Goal: Check status: Check status

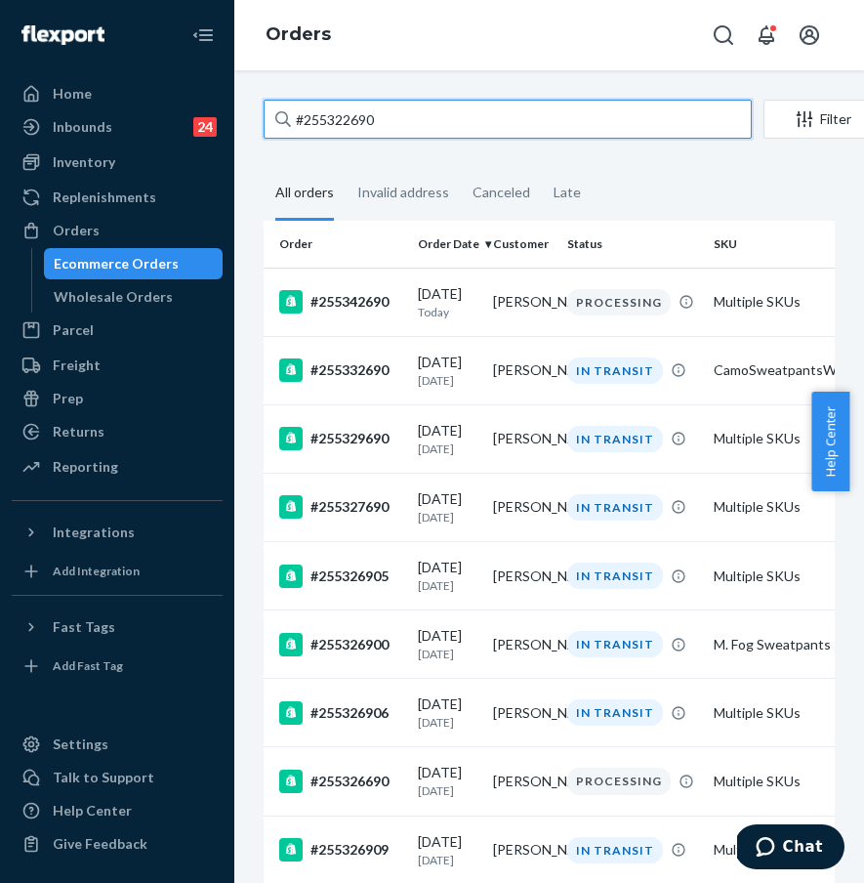
click at [439, 127] on input "#255322690" at bounding box center [508, 119] width 488 height 39
paste input "4049252"
drag, startPoint x: 439, startPoint y: 121, endPoint x: 279, endPoint y: 115, distance: 160.2
click at [279, 115] on div "#255322690" at bounding box center [508, 119] width 488 height 39
click at [279, 115] on input "#255322690" at bounding box center [508, 119] width 488 height 39
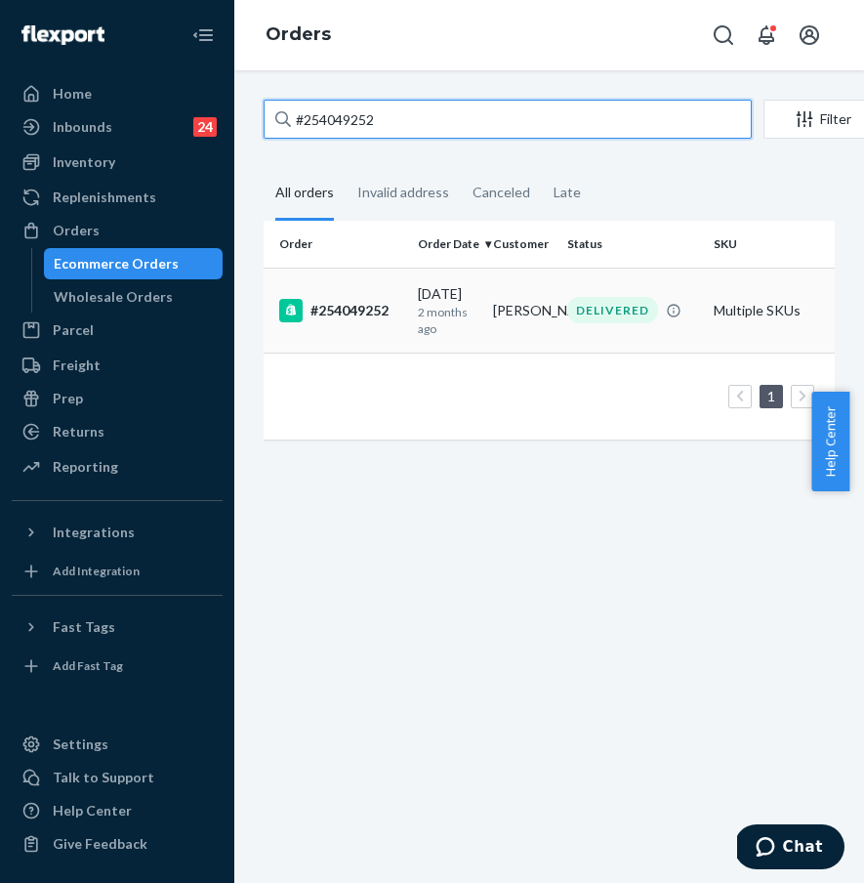
type input "#254049252"
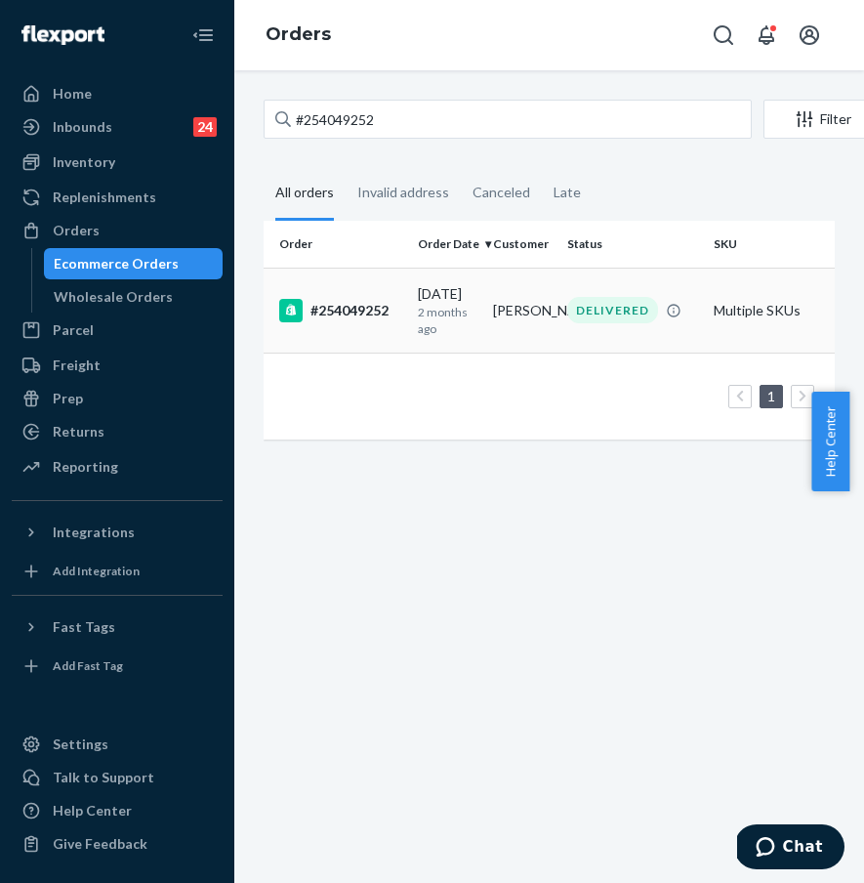
click at [355, 299] on div "#254049252" at bounding box center [340, 310] width 123 height 23
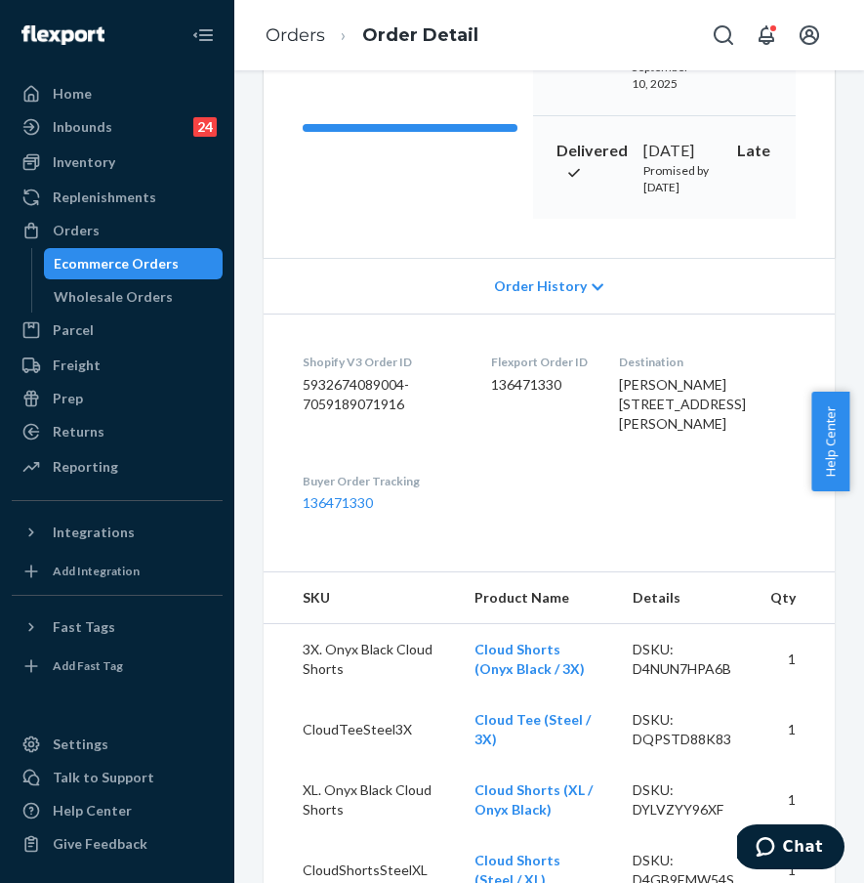
scroll to position [344, 0]
click at [323, 510] on link "136471330" at bounding box center [338, 501] width 70 height 17
click at [0, 0] on div "Home Inbounds 24 Shipping Plans Problems 24 Inventory Products Replenishments O…" at bounding box center [432, 441] width 864 height 883
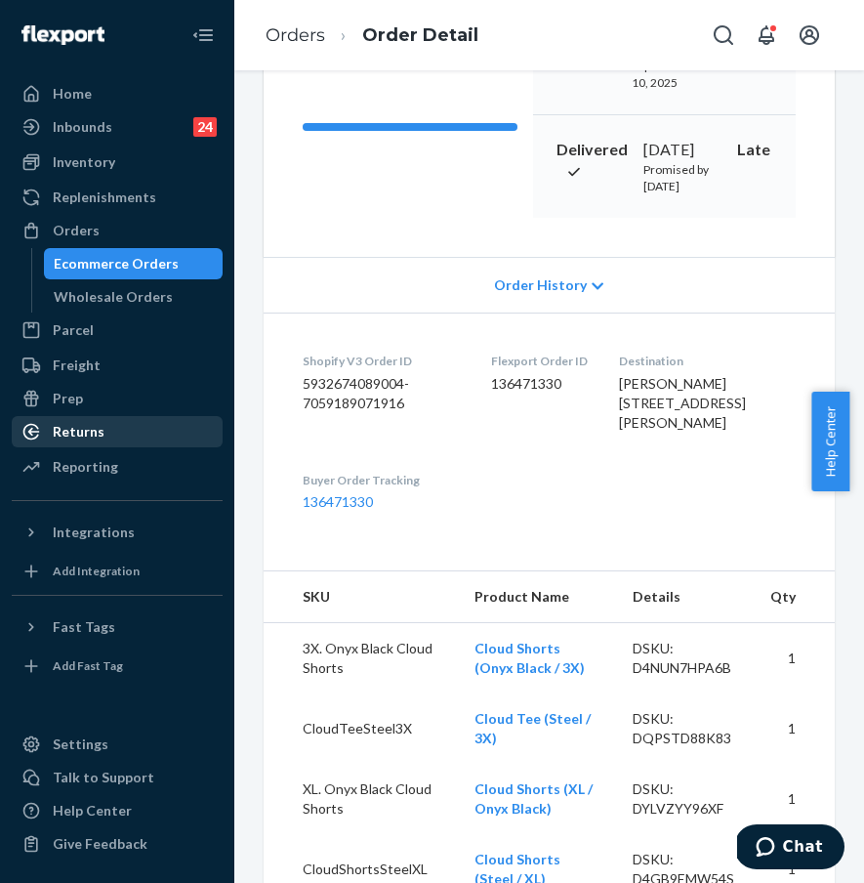
click at [110, 434] on div "Returns" at bounding box center [117, 431] width 207 height 27
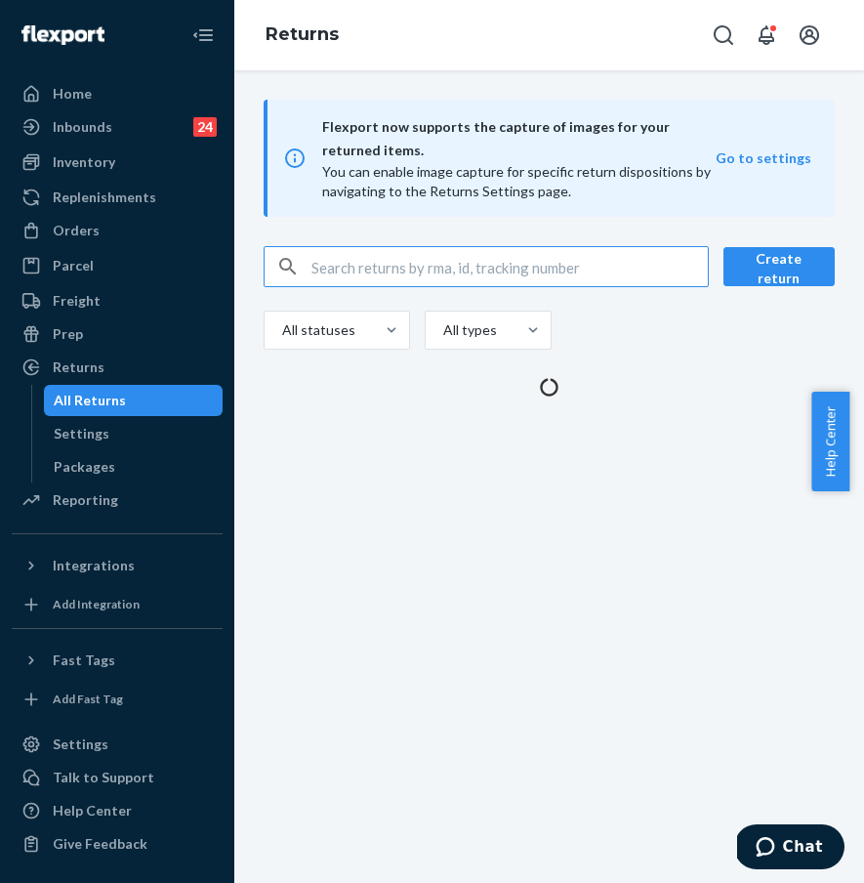
click at [423, 271] on input "text" at bounding box center [509, 266] width 396 height 39
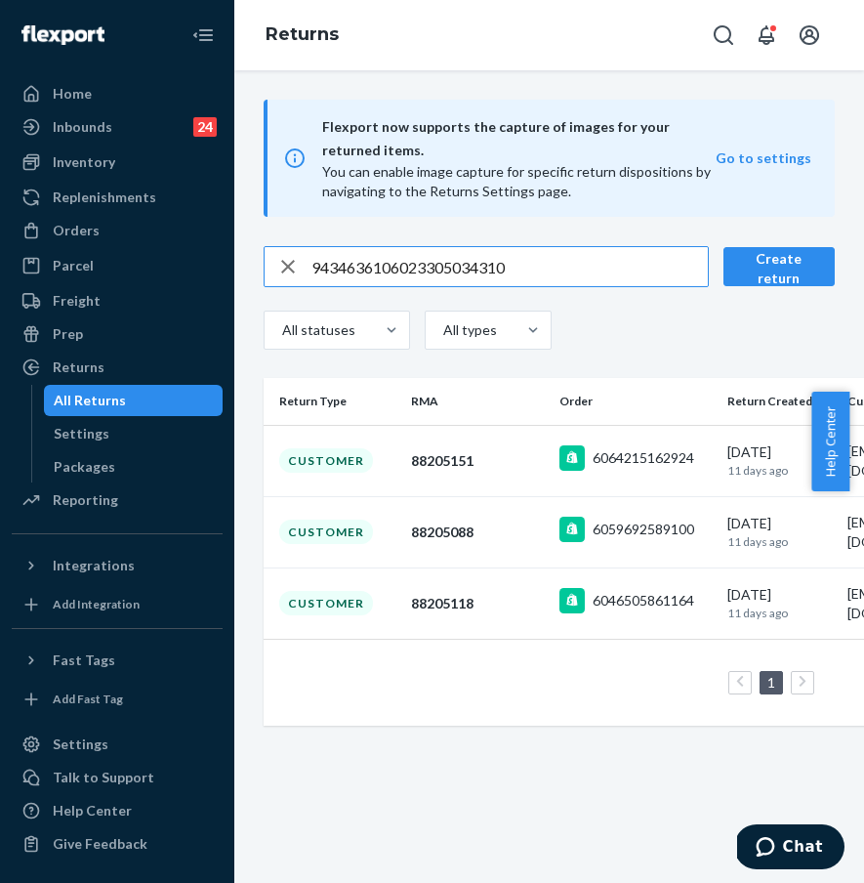
type input "9434636106023305034310"
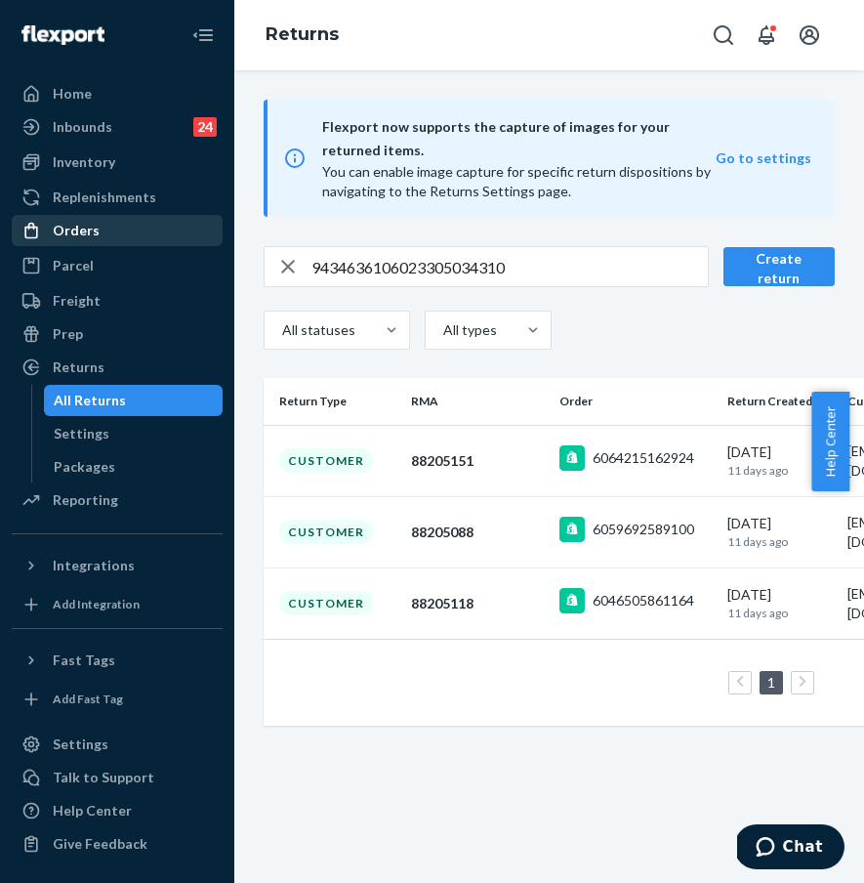
click at [146, 234] on div "Orders" at bounding box center [117, 230] width 207 height 27
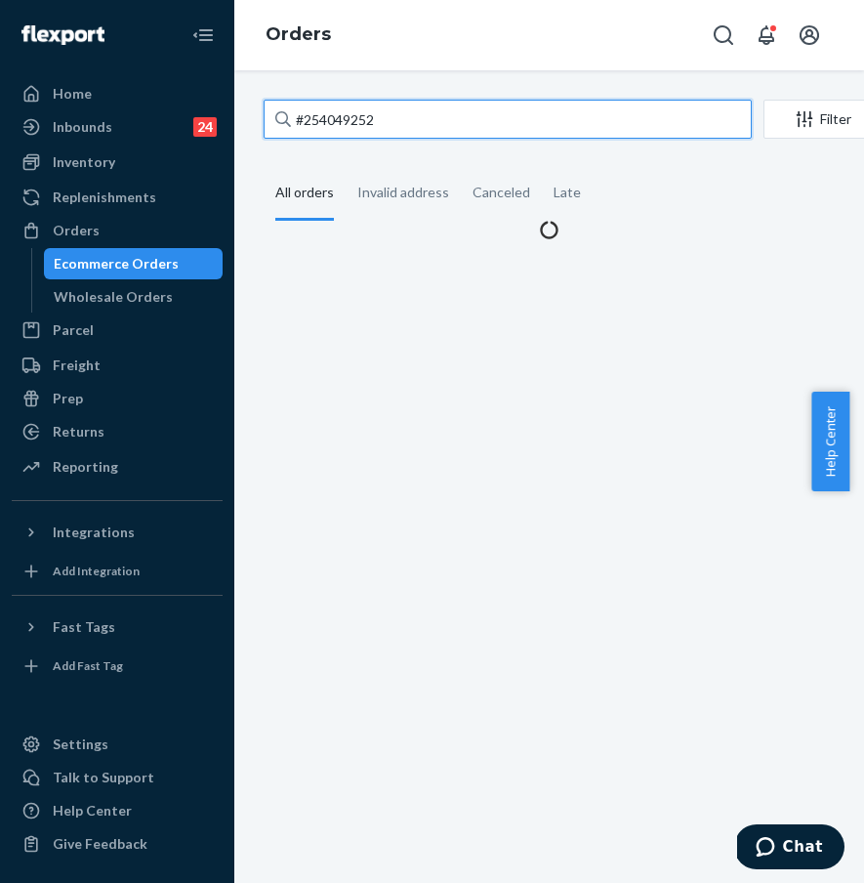
click at [412, 117] on input "#254049252" at bounding box center [508, 119] width 488 height 39
drag, startPoint x: 417, startPoint y: 117, endPoint x: 276, endPoint y: 108, distance: 140.9
click at [276, 108] on div "#254049252" at bounding box center [508, 119] width 488 height 39
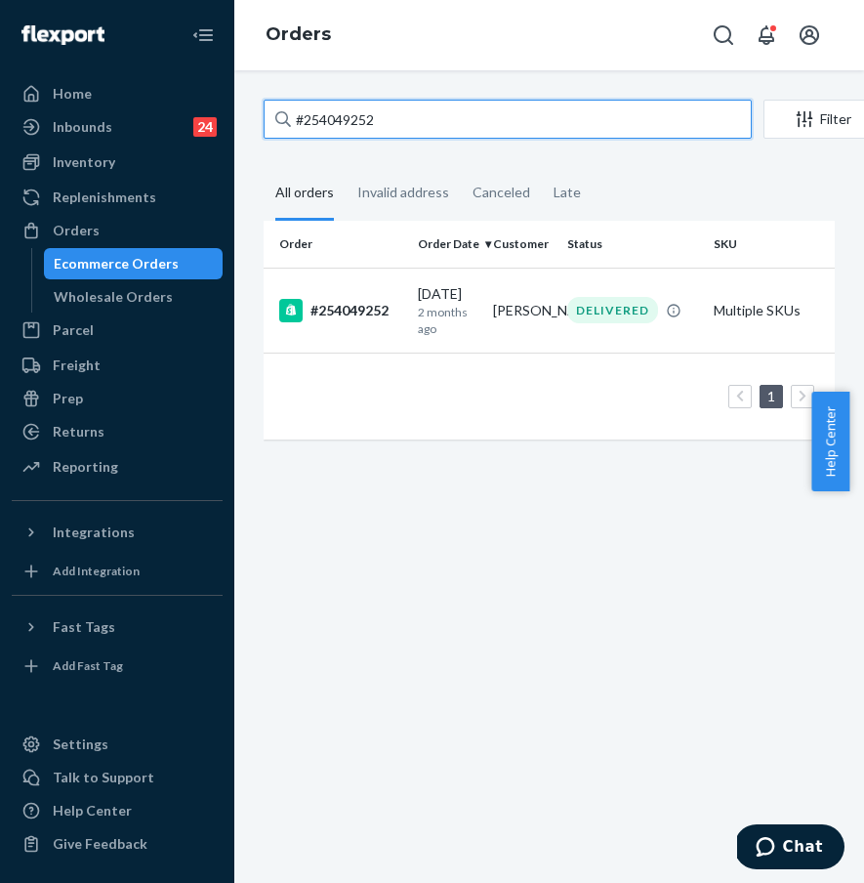
paste input "5149909"
type input "#255149909"
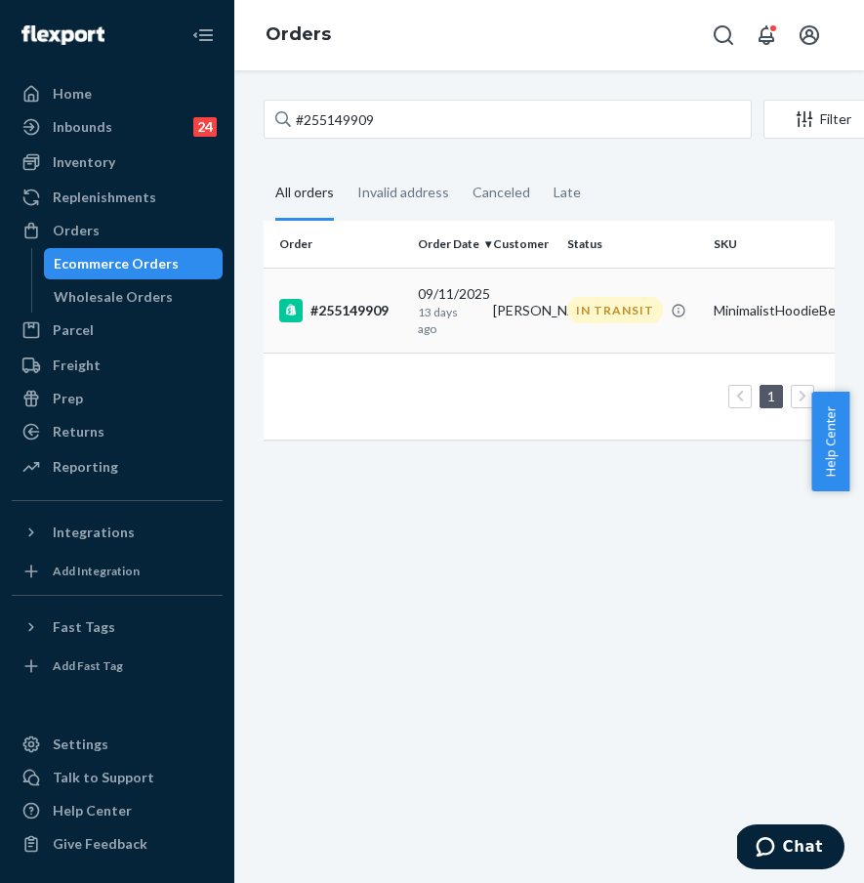
click at [362, 292] on td "#255149909" at bounding box center [337, 310] width 146 height 85
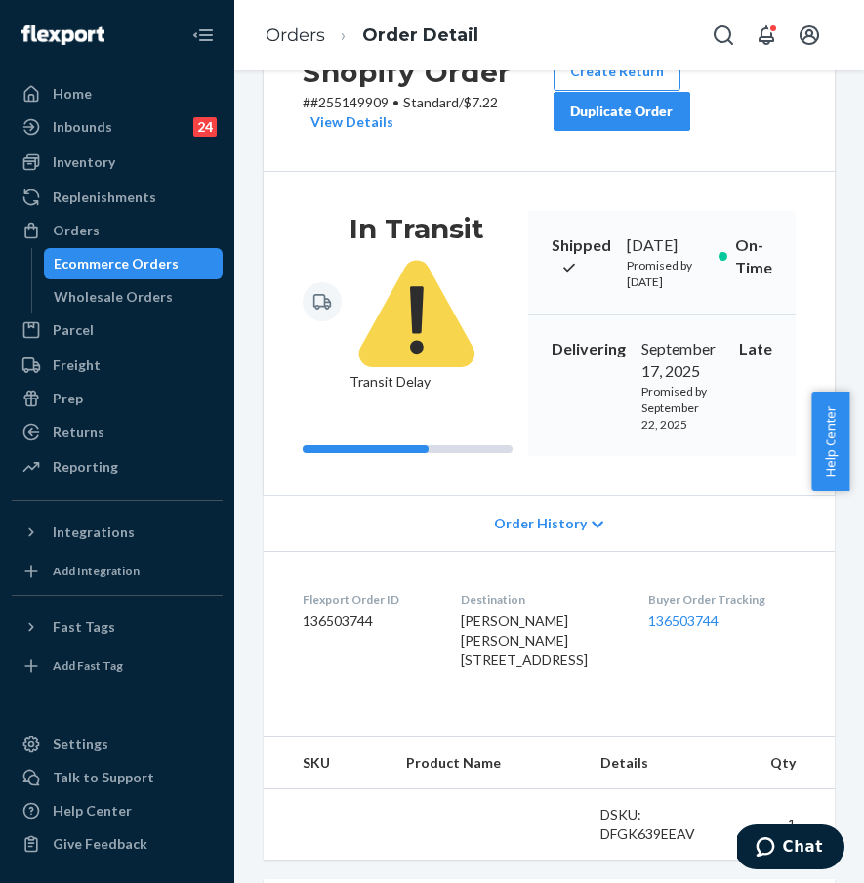
scroll to position [103, 0]
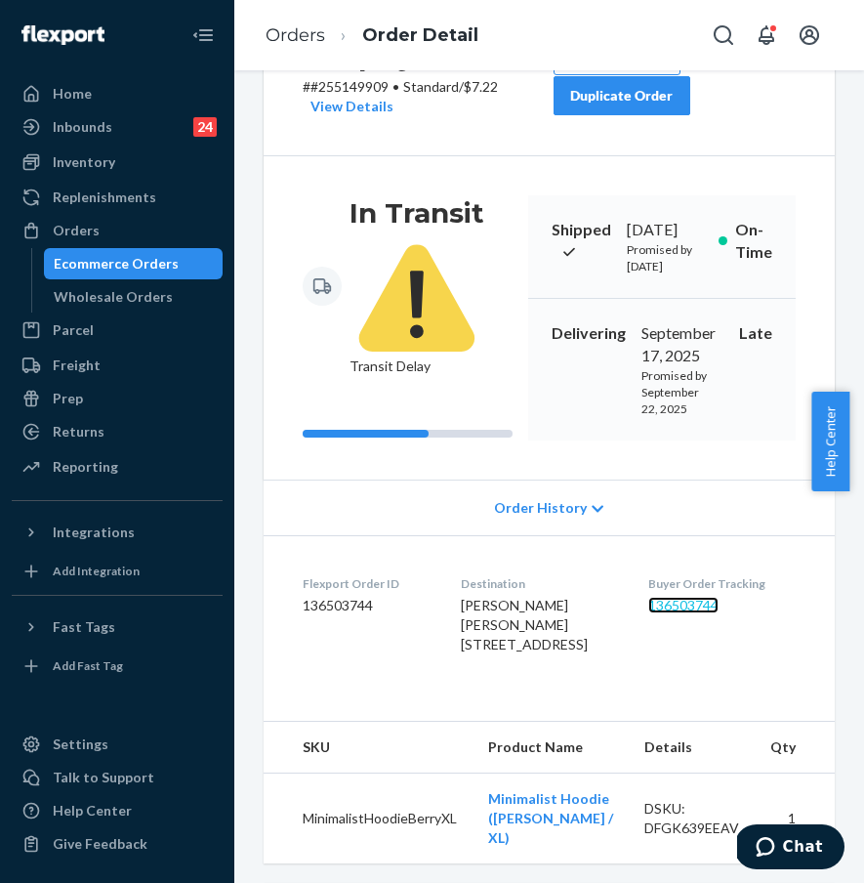
click at [679, 613] on link "136503744" at bounding box center [683, 605] width 70 height 17
click at [114, 222] on div "Orders" at bounding box center [117, 230] width 207 height 27
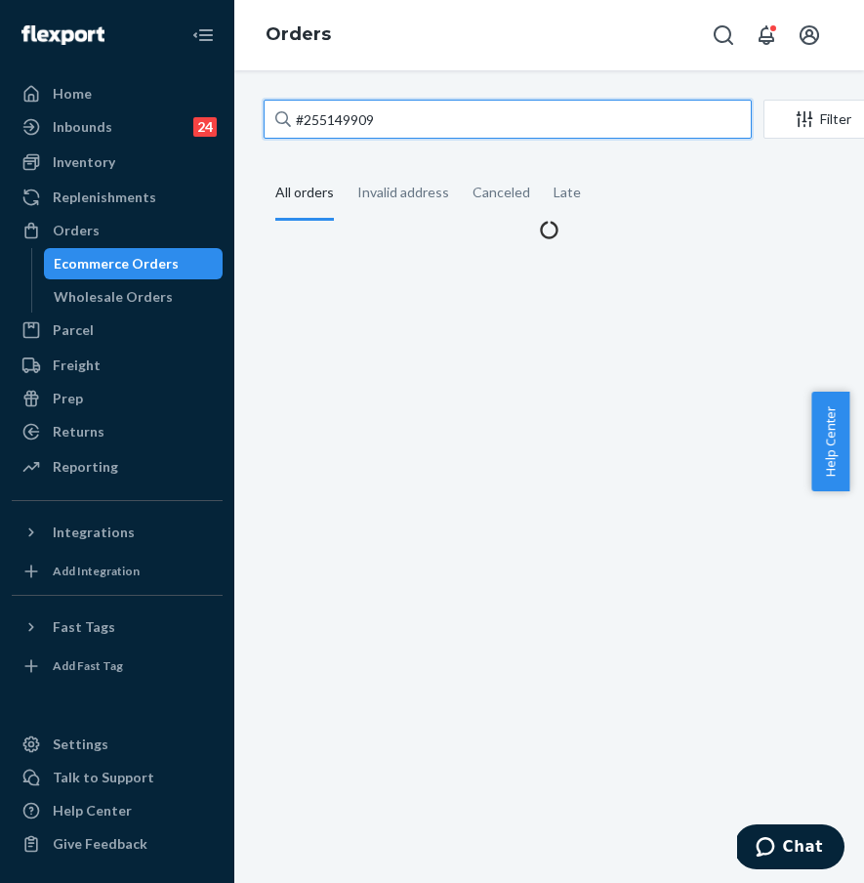
click at [432, 128] on input "#255149909" at bounding box center [508, 119] width 488 height 39
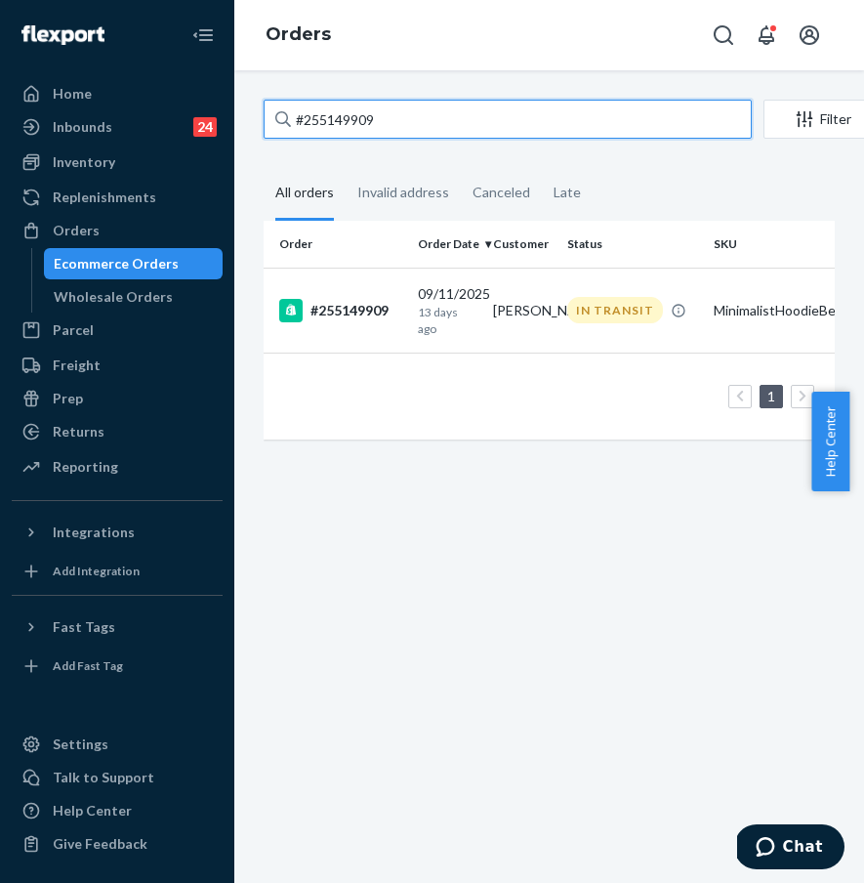
drag, startPoint x: 288, startPoint y: 115, endPoint x: 272, endPoint y: 113, distance: 15.7
click at [272, 113] on input "#255149909" at bounding box center [508, 119] width 488 height 39
paste input "136503744"
type input "136503744"
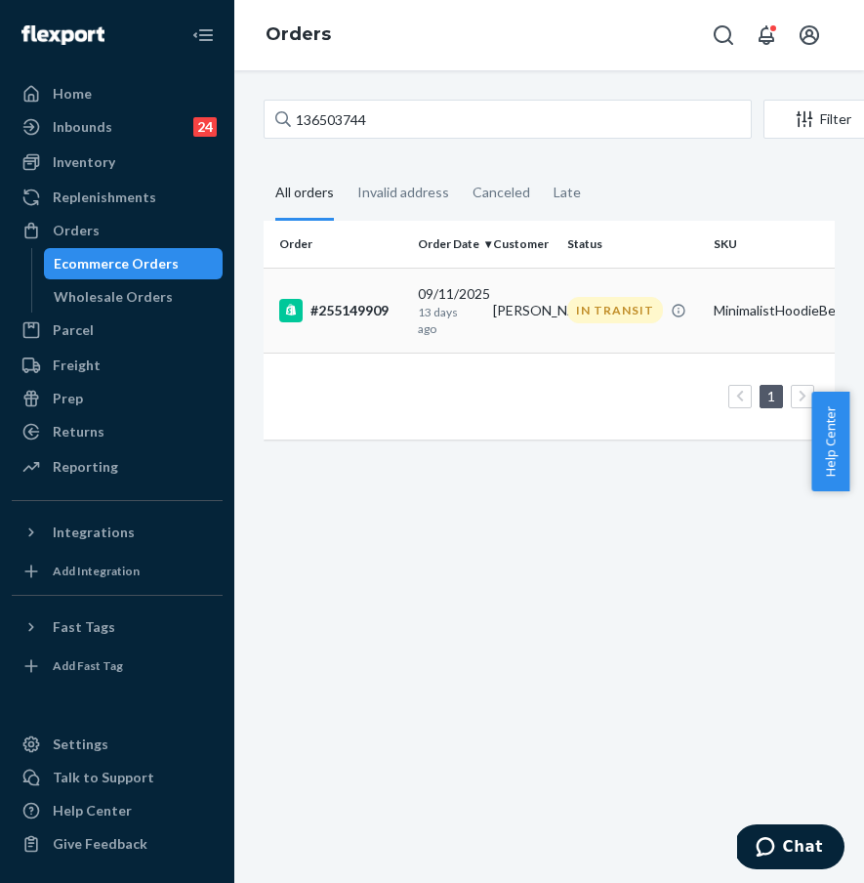
click at [370, 314] on div "#255149909" at bounding box center [340, 310] width 123 height 23
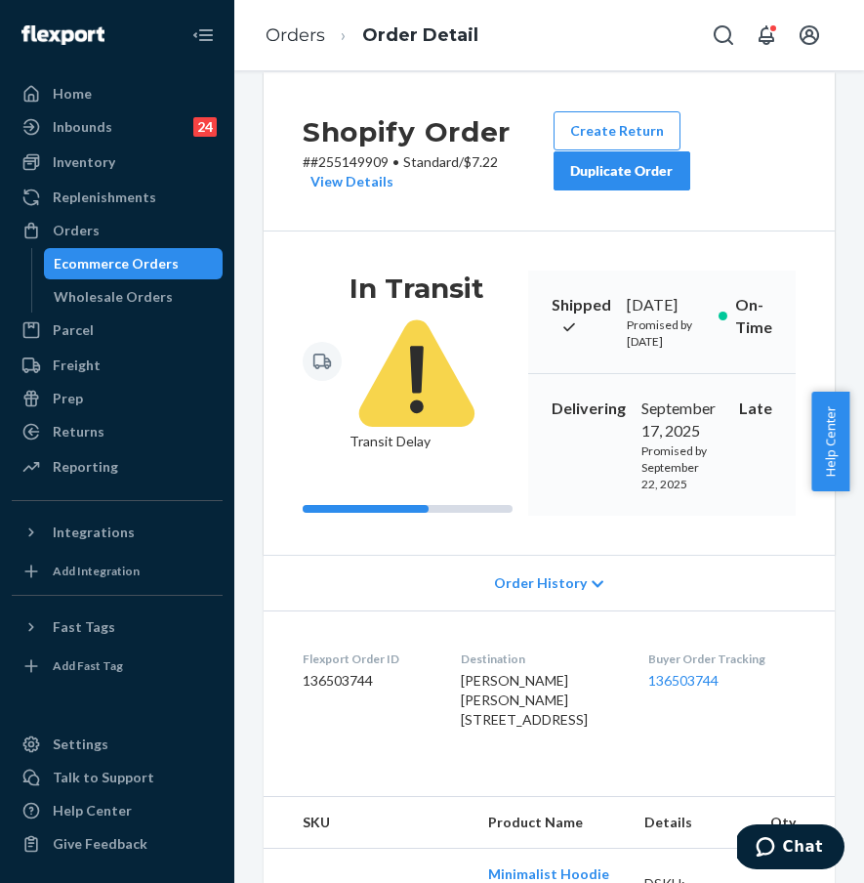
scroll to position [41, 0]
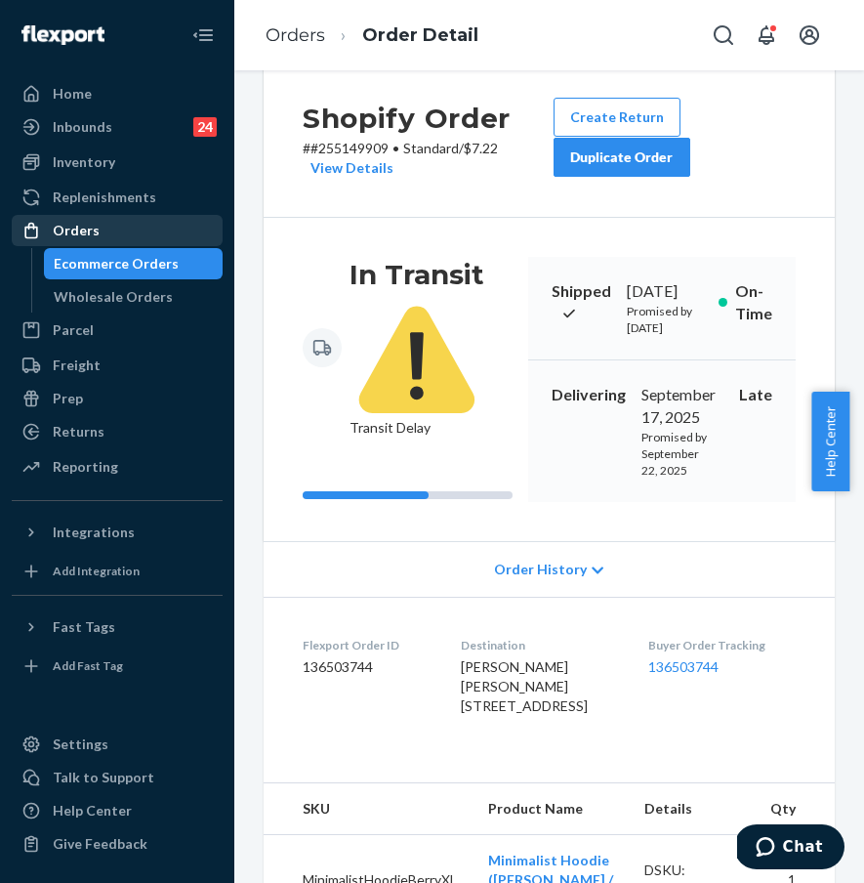
click at [133, 241] on div "Orders" at bounding box center [117, 230] width 207 height 27
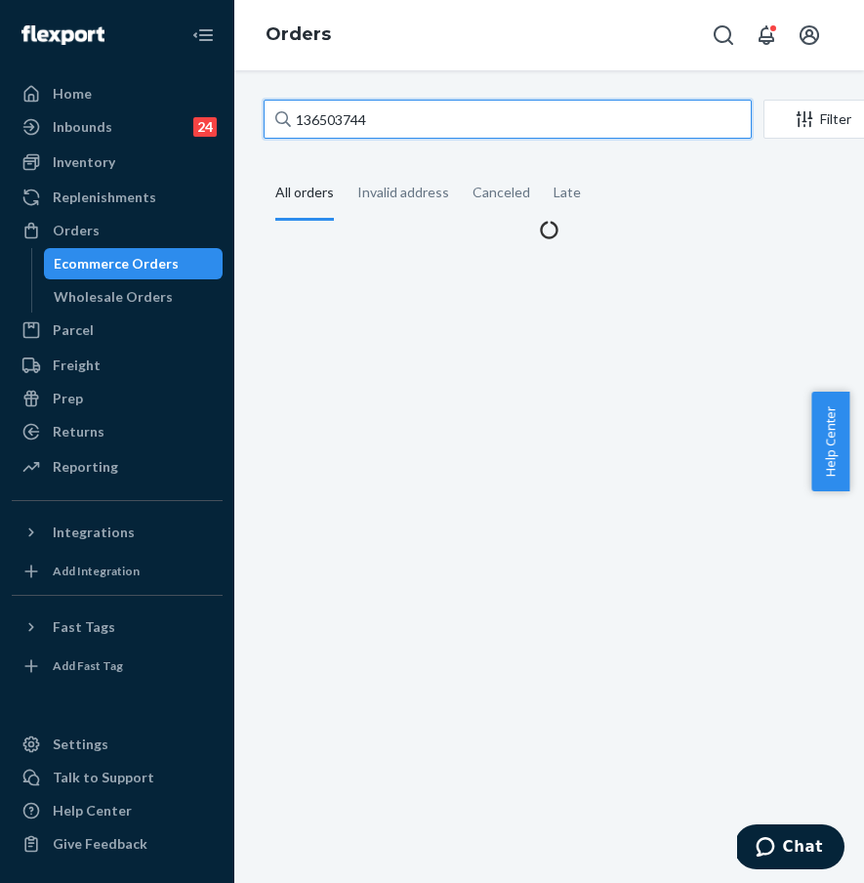
click at [385, 127] on input "136503744" at bounding box center [508, 119] width 488 height 39
drag, startPoint x: 393, startPoint y: 123, endPoint x: 271, endPoint y: 117, distance: 121.2
click at [271, 117] on input "136503744" at bounding box center [508, 119] width 488 height 39
paste input "#255331153"
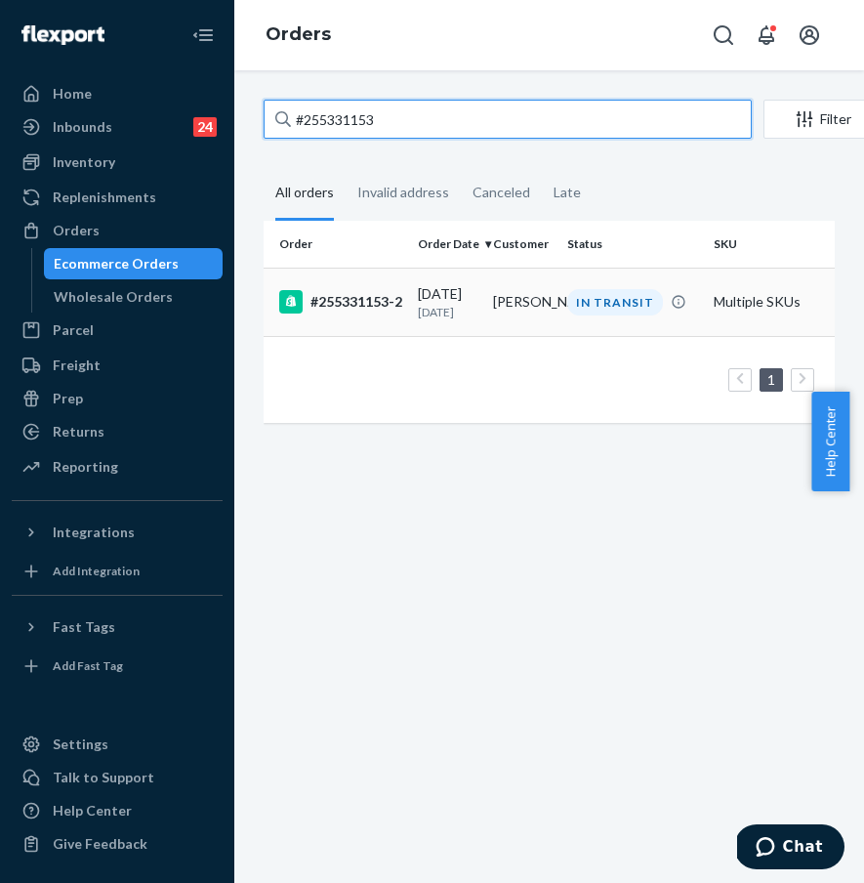
type input "#255331153"
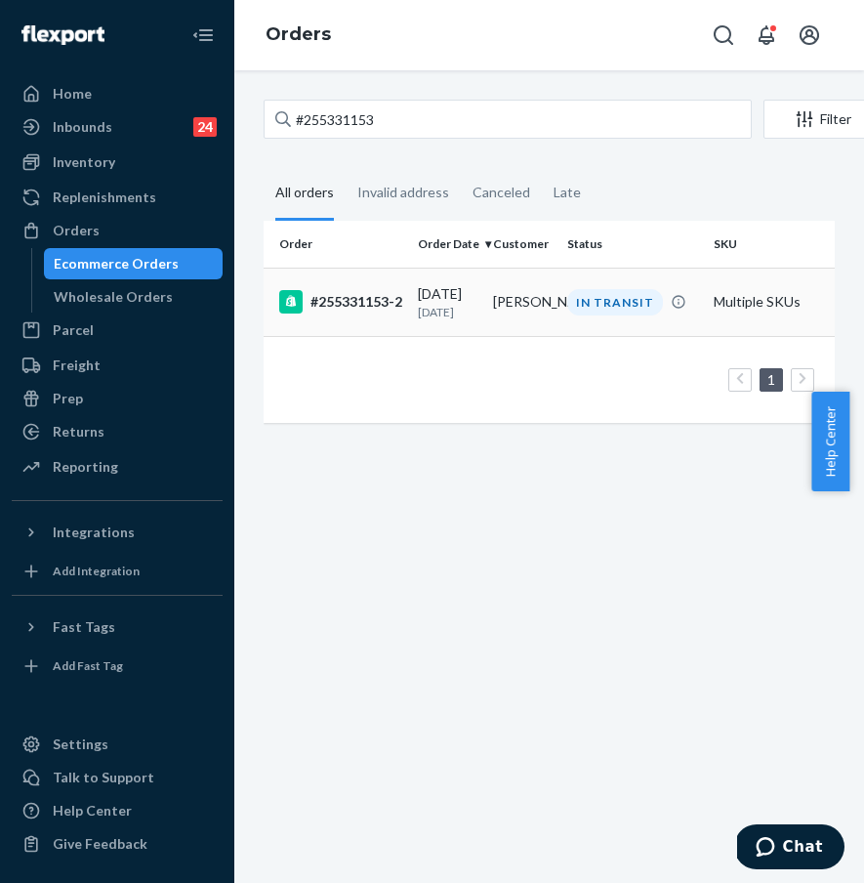
click at [372, 313] on div "#255331153-2" at bounding box center [340, 301] width 123 height 23
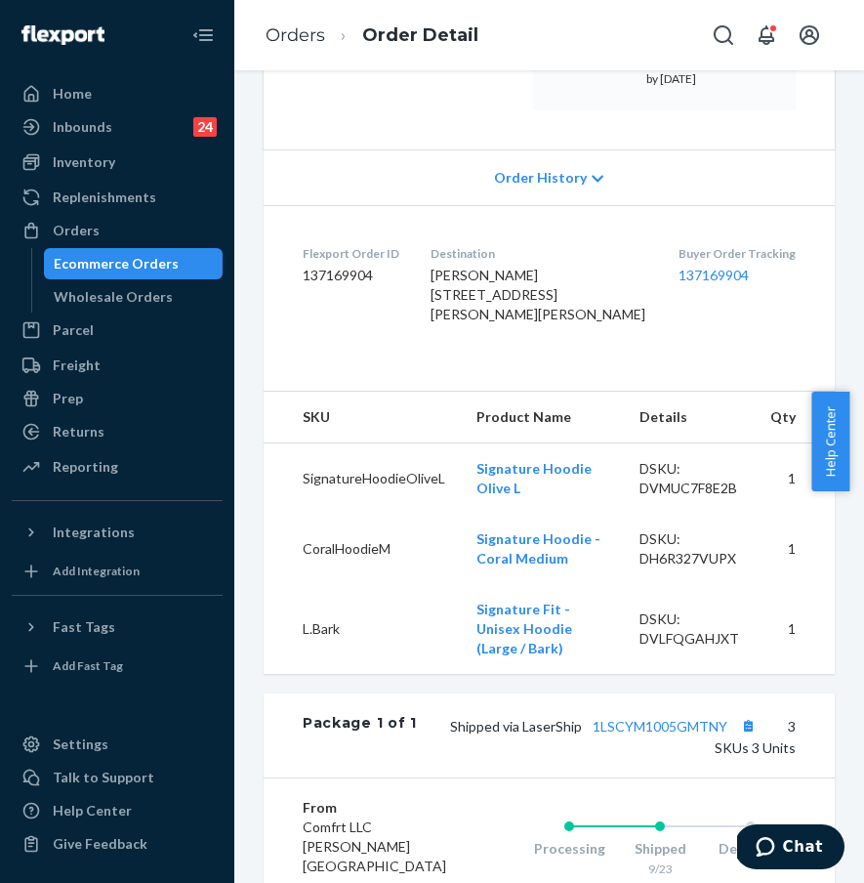
scroll to position [397, 0]
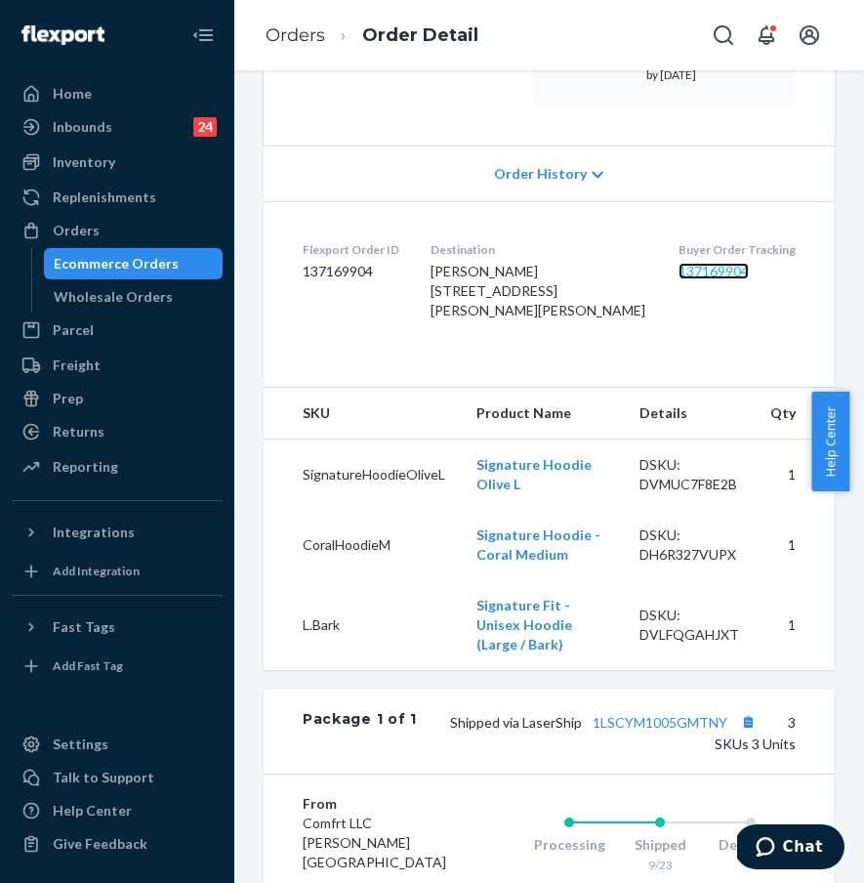
click at [693, 279] on link "137169904" at bounding box center [714, 271] width 70 height 17
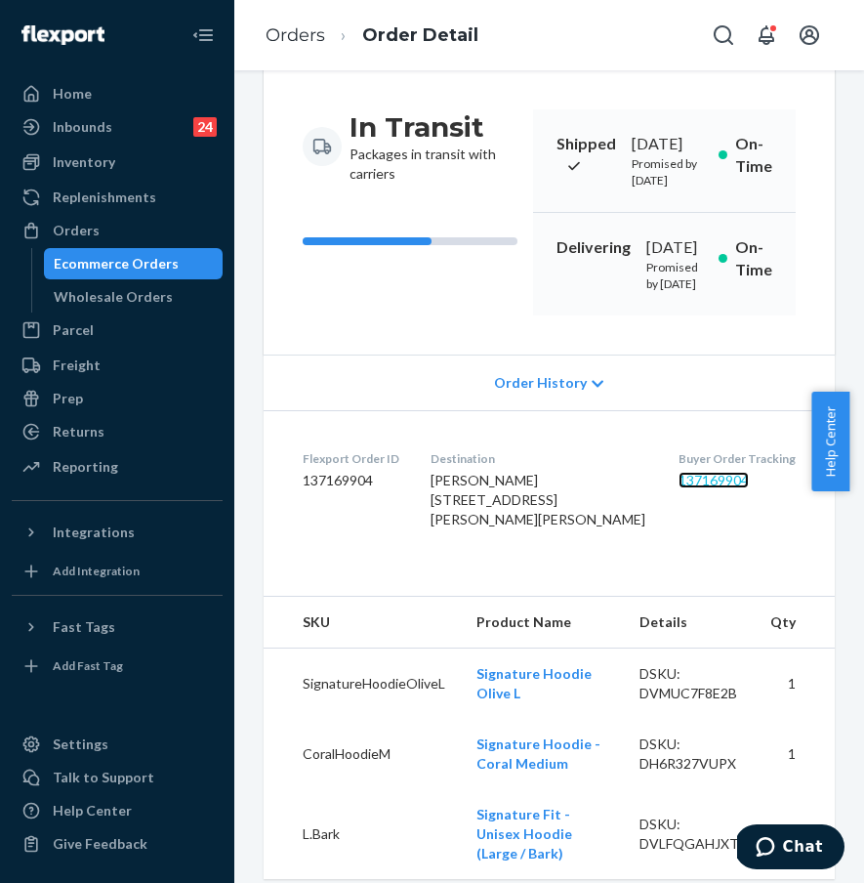
scroll to position [0, 0]
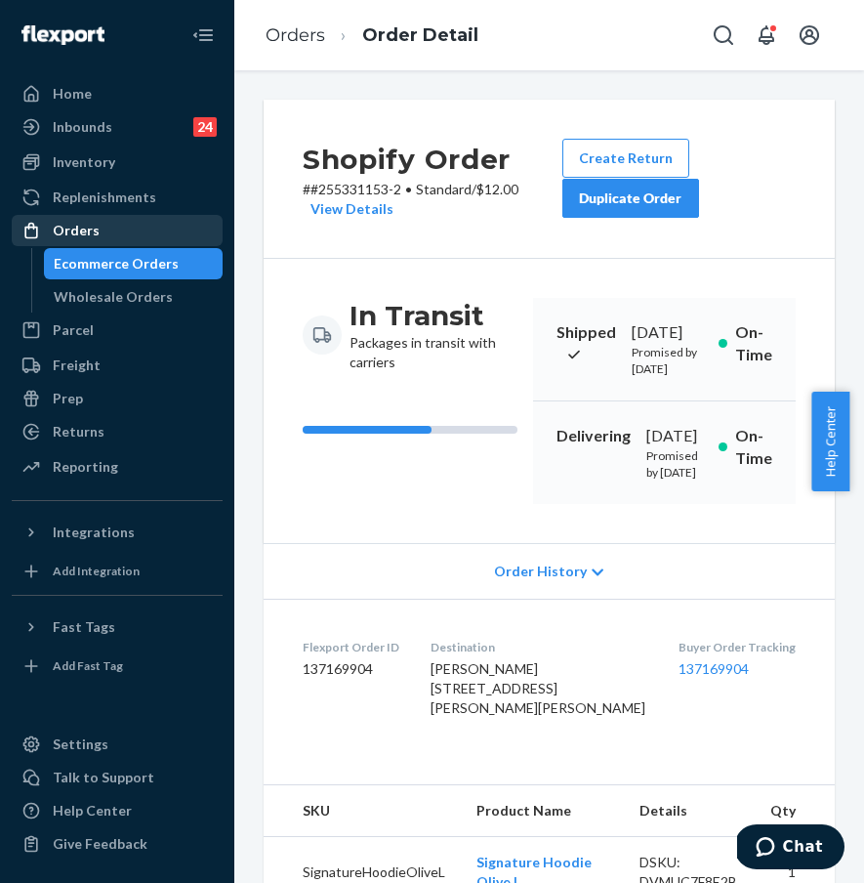
click at [162, 232] on div "Orders" at bounding box center [117, 230] width 207 height 27
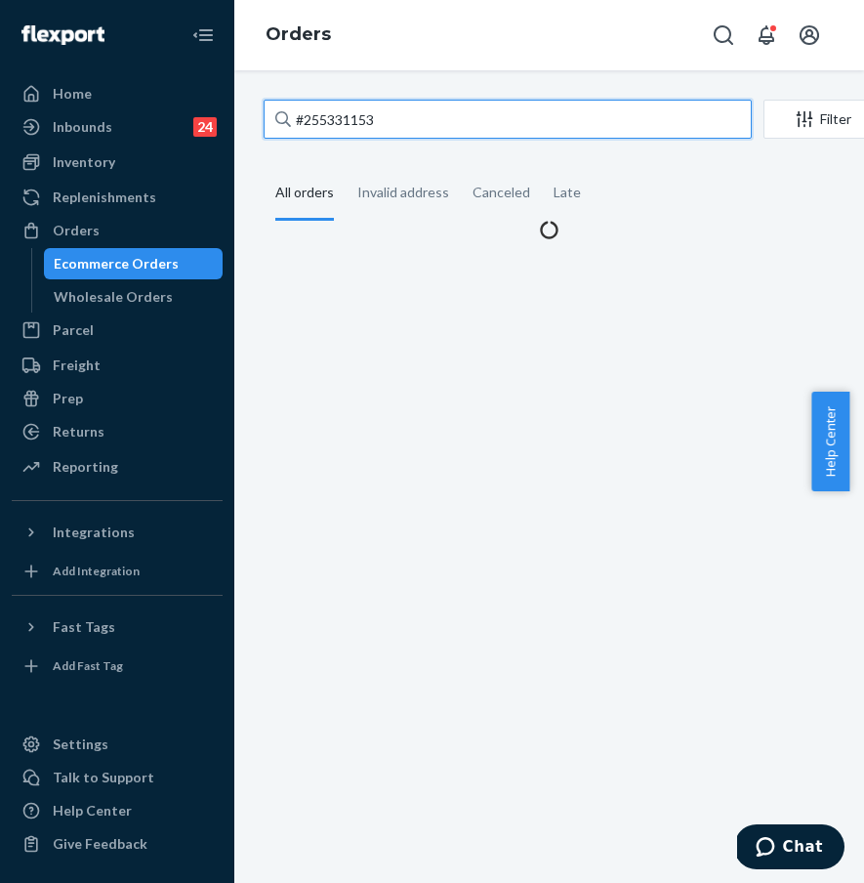
click at [435, 117] on input "#255331153" at bounding box center [508, 119] width 488 height 39
drag, startPoint x: 462, startPoint y: 117, endPoint x: 309, endPoint y: 114, distance: 153.3
click at [309, 114] on input "#255331153" at bounding box center [508, 119] width 488 height 39
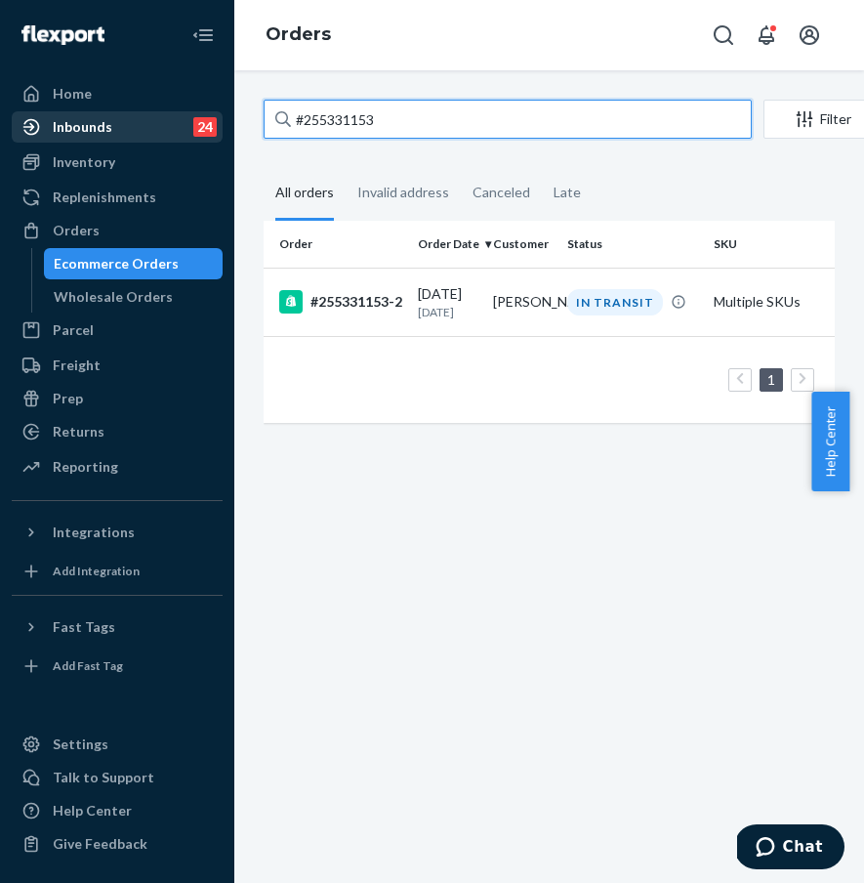
drag, startPoint x: 316, startPoint y: 116, endPoint x: 213, endPoint y: 112, distance: 103.6
click at [213, 112] on div "Home Inbounds 24 Shipping Plans Problems 24 Inventory Products Replenishments O…" at bounding box center [432, 441] width 864 height 883
paste input "4956319"
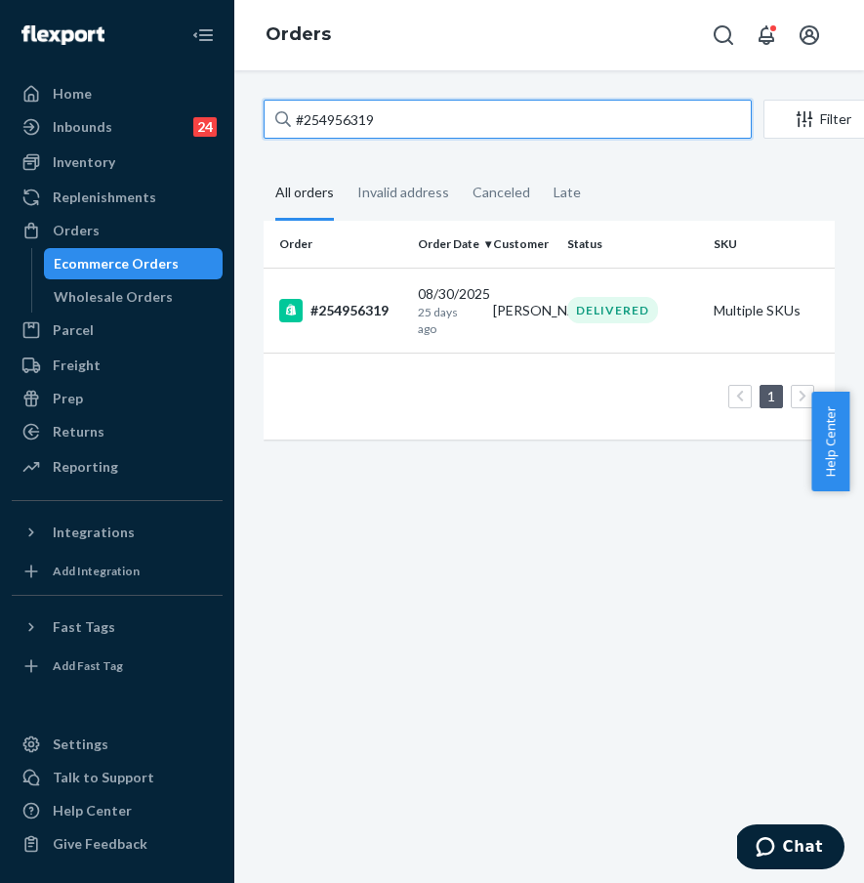
drag, startPoint x: 420, startPoint y: 122, endPoint x: 269, endPoint y: 103, distance: 152.6
click at [269, 103] on input "#254956319" at bounding box center [508, 119] width 488 height 39
paste input "#255311144"
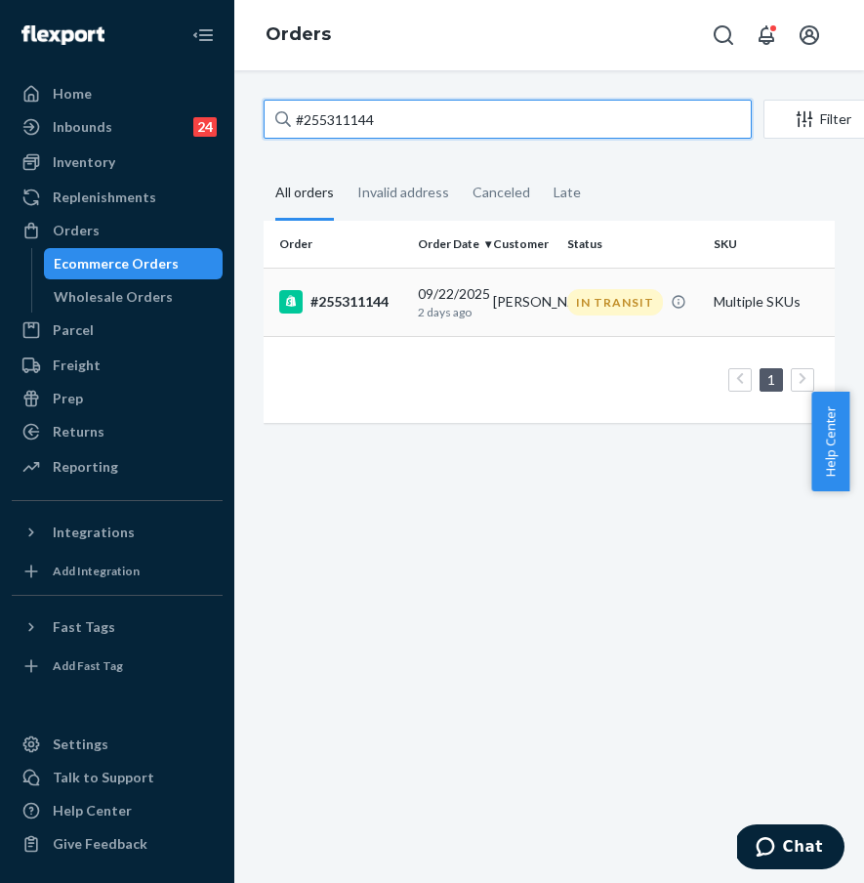
type input "#255311144"
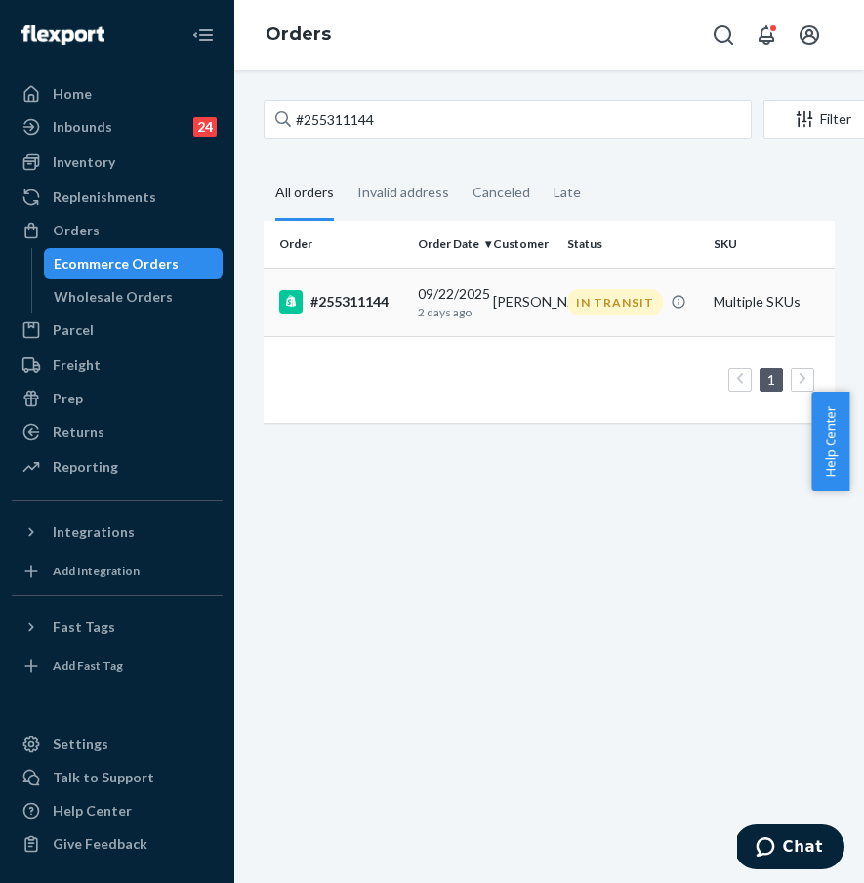
click at [347, 306] on div "#255311144" at bounding box center [340, 301] width 123 height 23
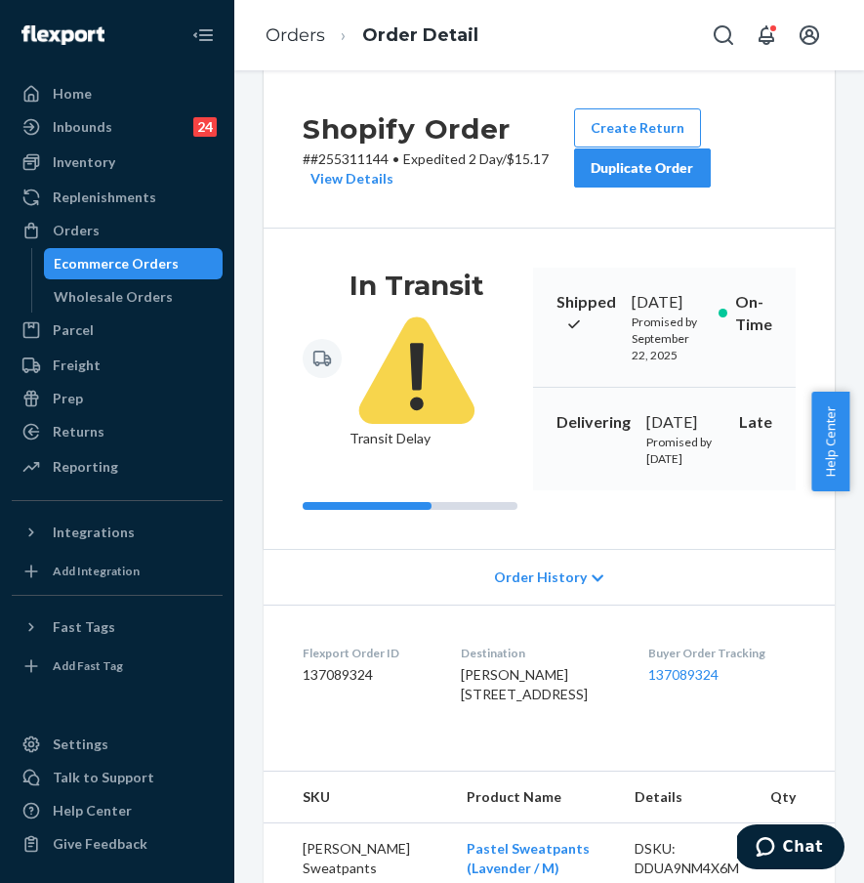
scroll to position [62, 0]
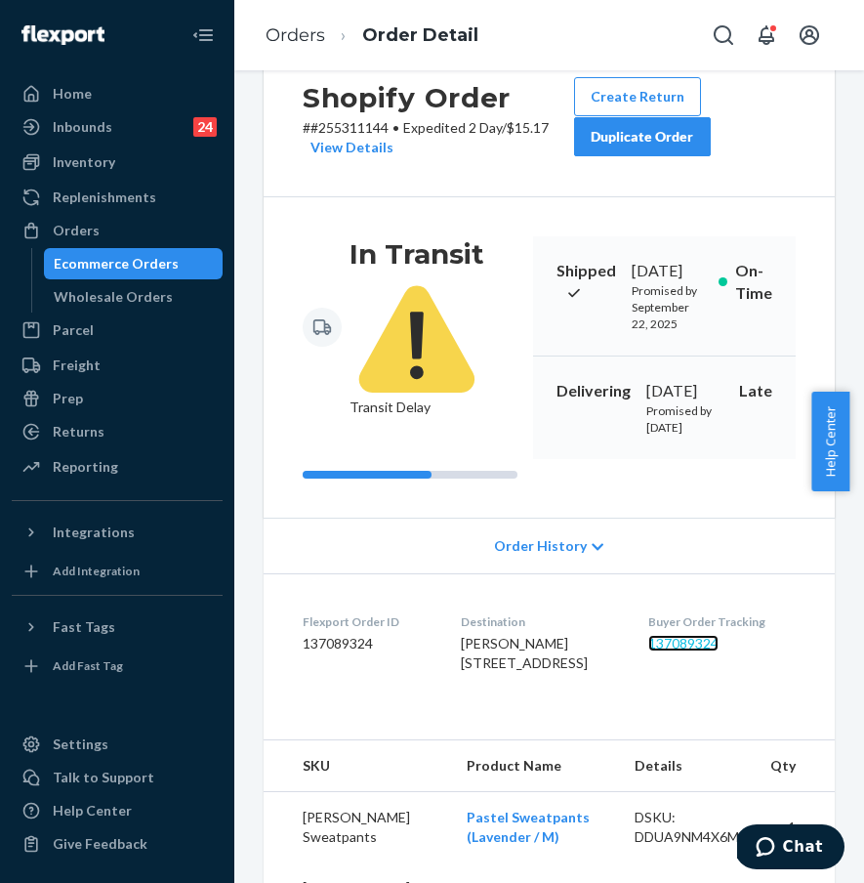
click at [691, 651] on link "137089324" at bounding box center [683, 643] width 70 height 17
click at [143, 224] on div "Orders" at bounding box center [117, 230] width 207 height 27
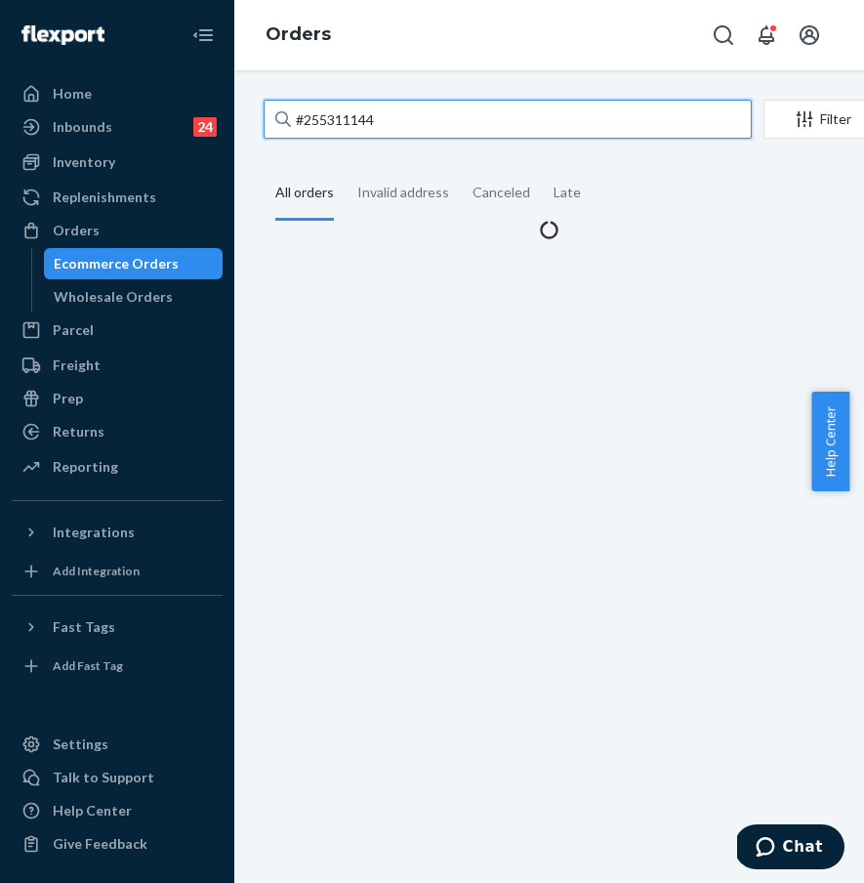
click at [405, 117] on input "#255311144" at bounding box center [508, 119] width 488 height 39
drag, startPoint x: 461, startPoint y: 124, endPoint x: 276, endPoint y: 118, distance: 184.6
click at [277, 118] on div "#255311144" at bounding box center [508, 119] width 488 height 39
paste input "#254598290"
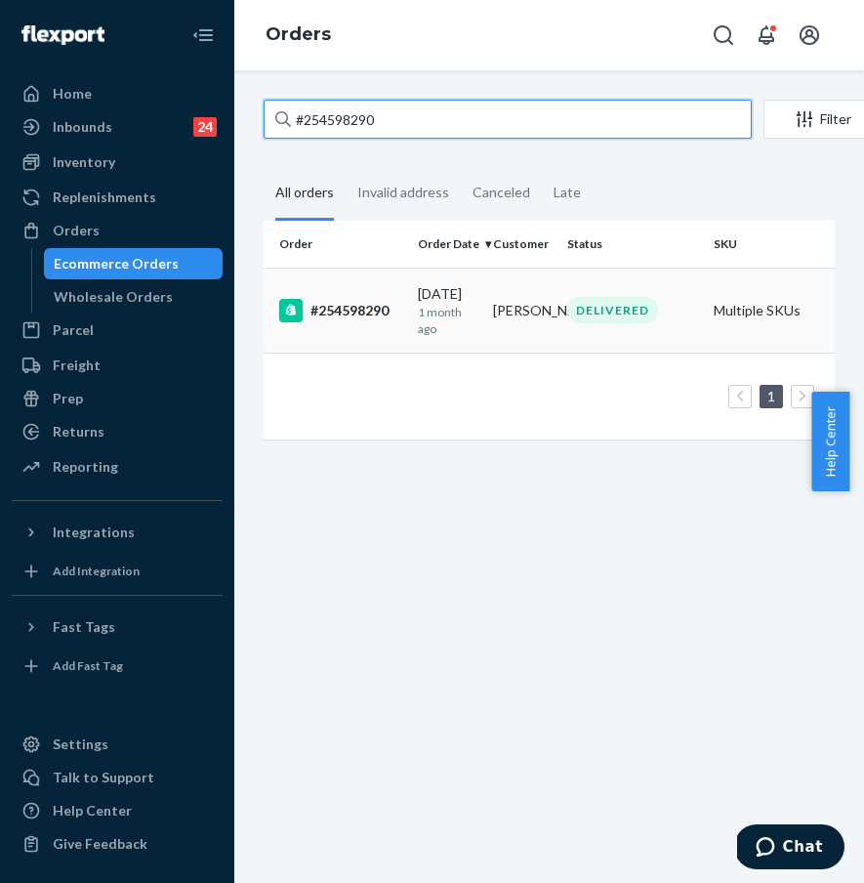
type input "#254598290"
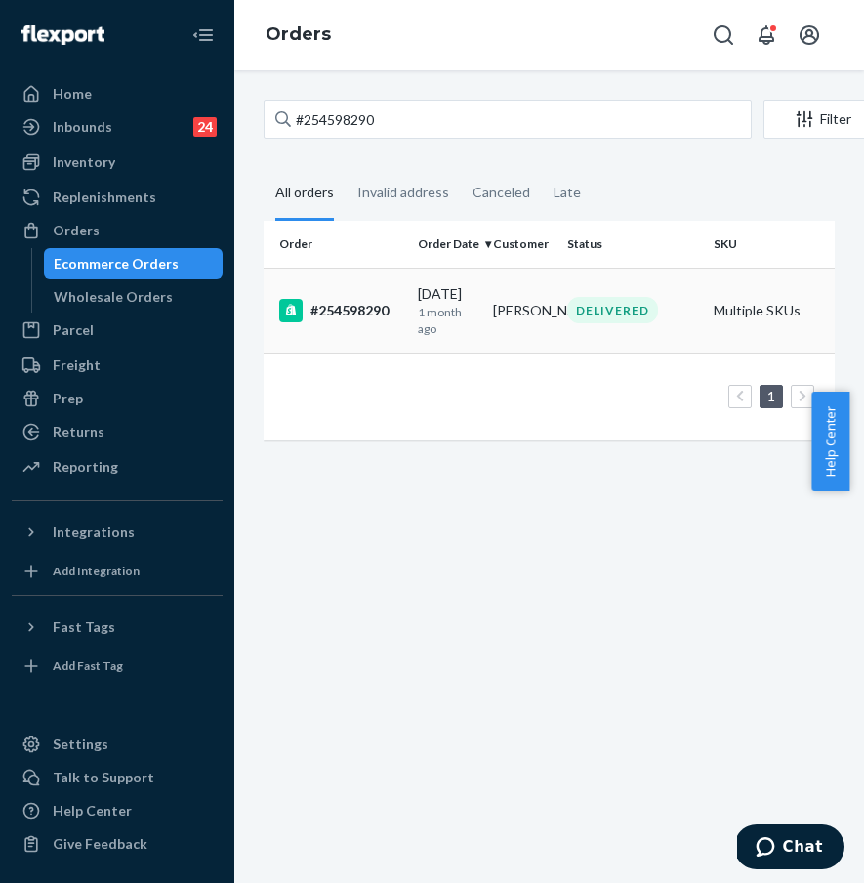
click at [378, 299] on div "#254598290" at bounding box center [340, 310] width 123 height 23
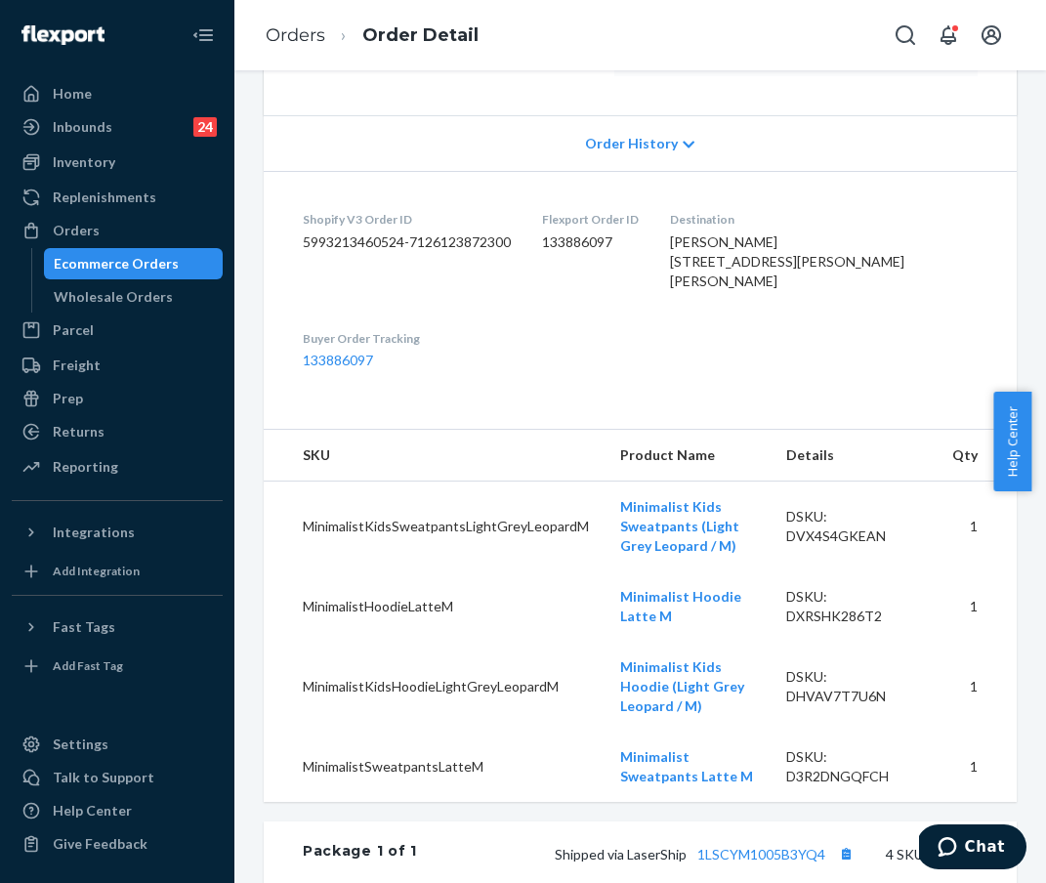
scroll to position [382, 0]
